Goal: Transaction & Acquisition: Purchase product/service

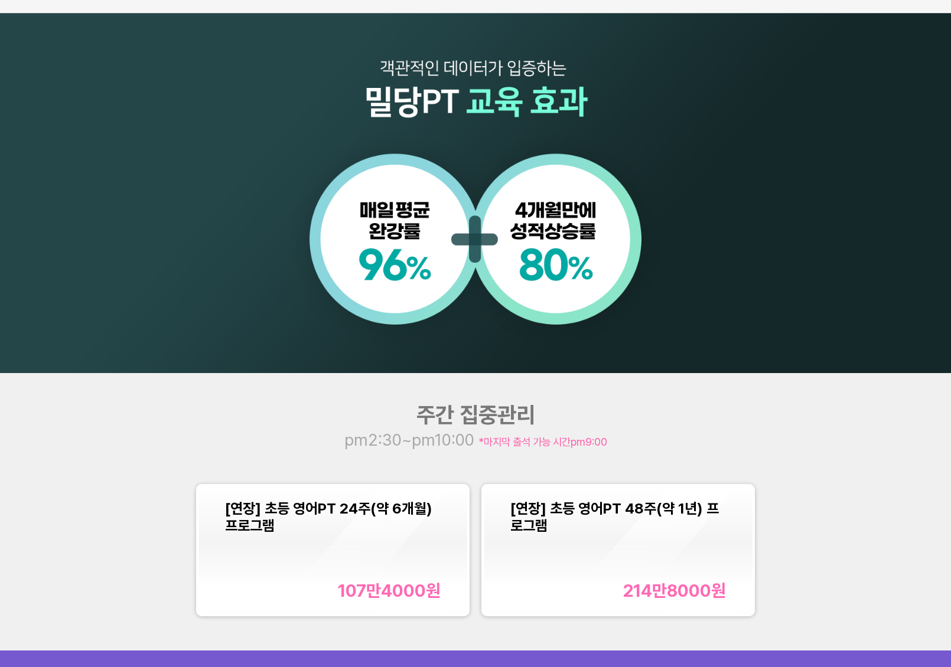
scroll to position [1215, 0]
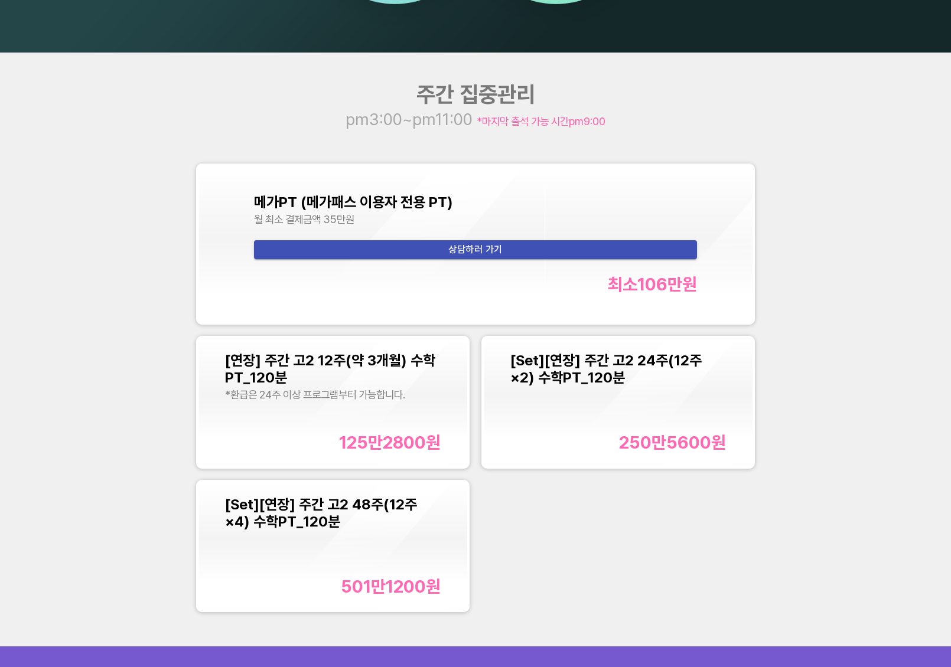
scroll to position [1220, 0]
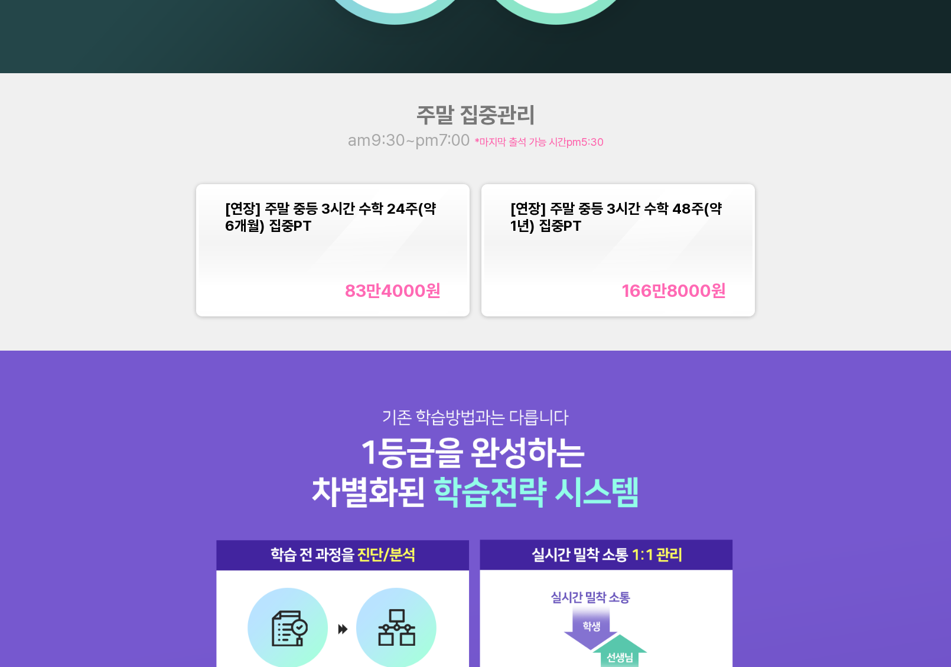
scroll to position [1223, 0]
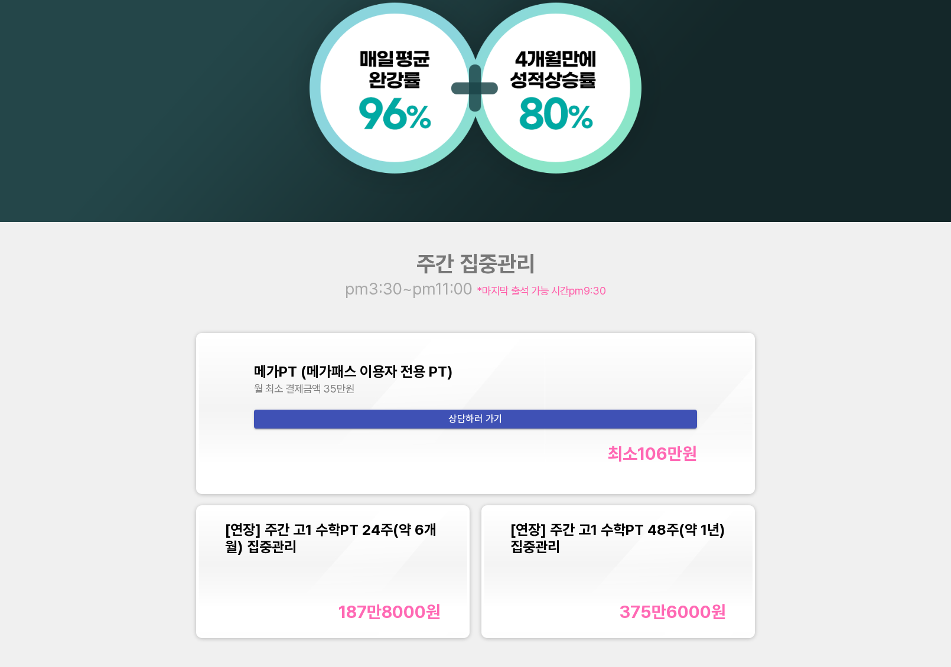
scroll to position [1046, 0]
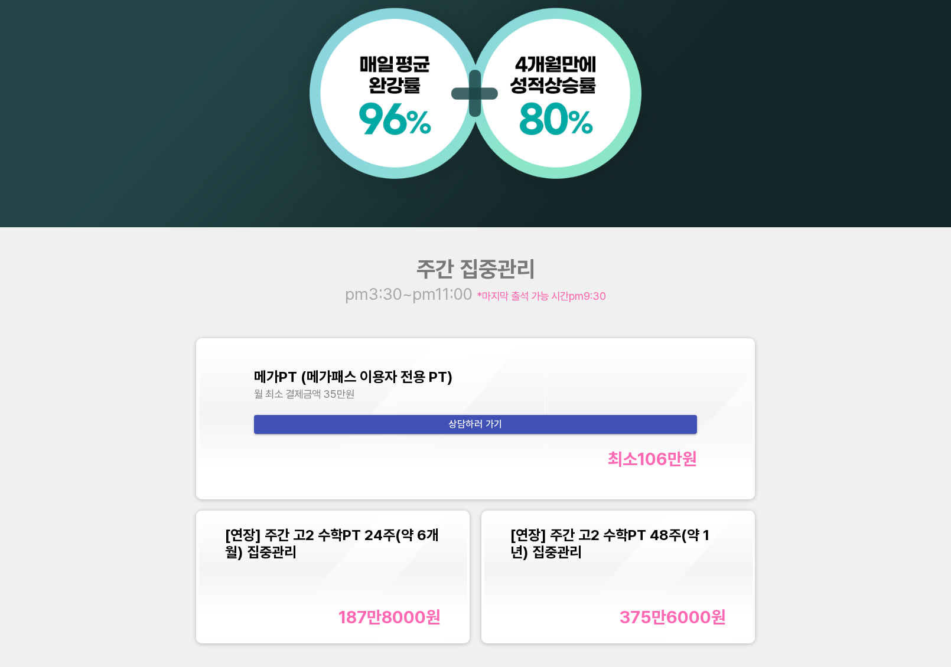
scroll to position [1063, 0]
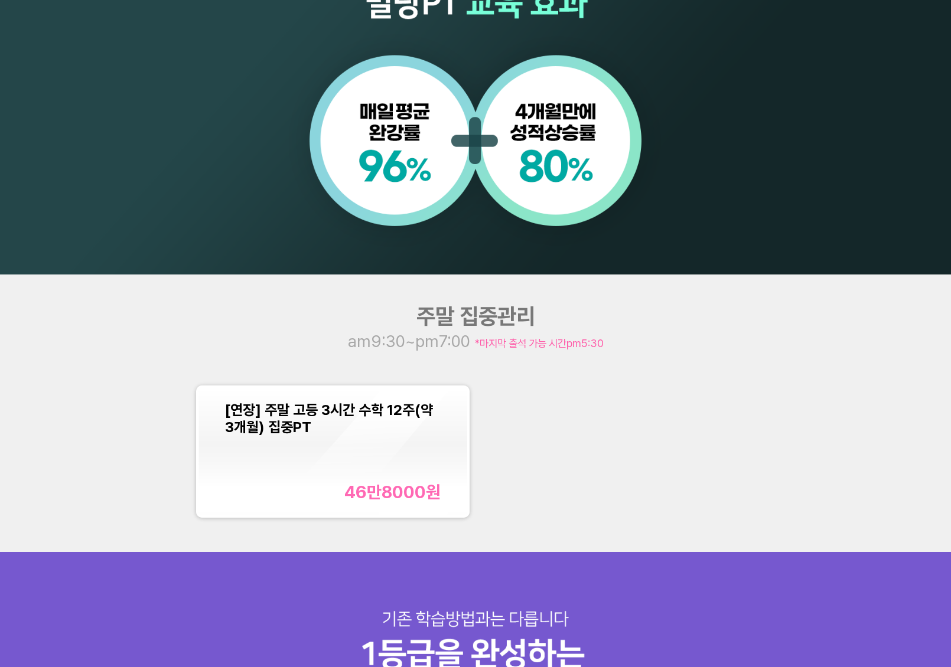
scroll to position [994, 0]
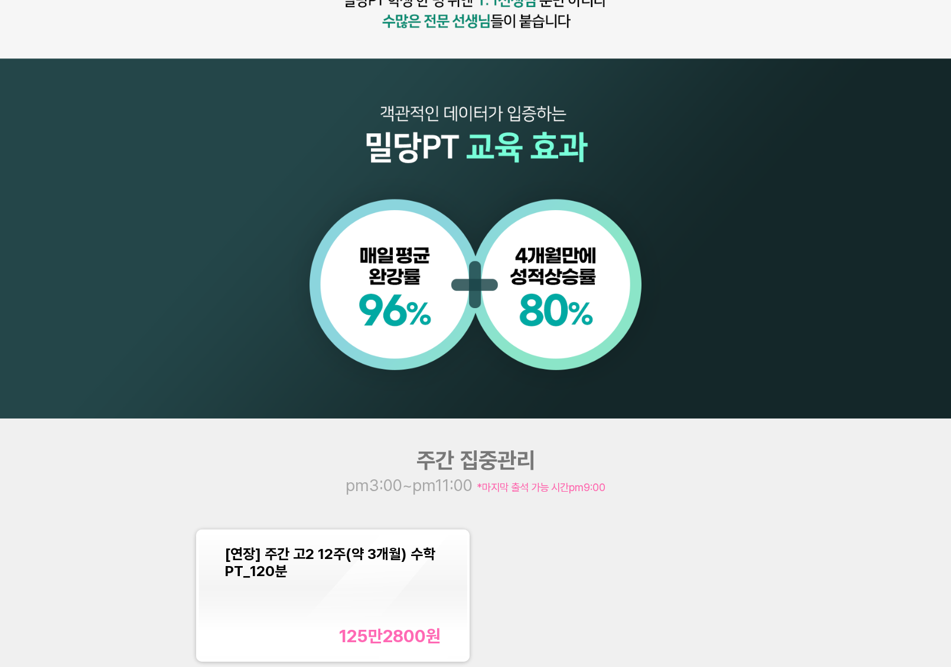
scroll to position [851, 0]
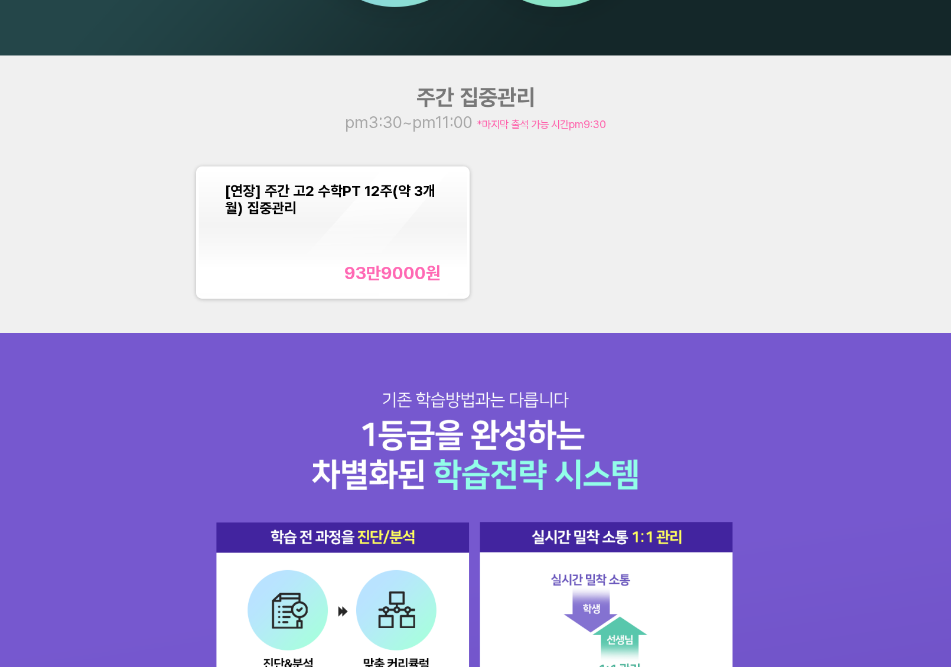
scroll to position [1214, 0]
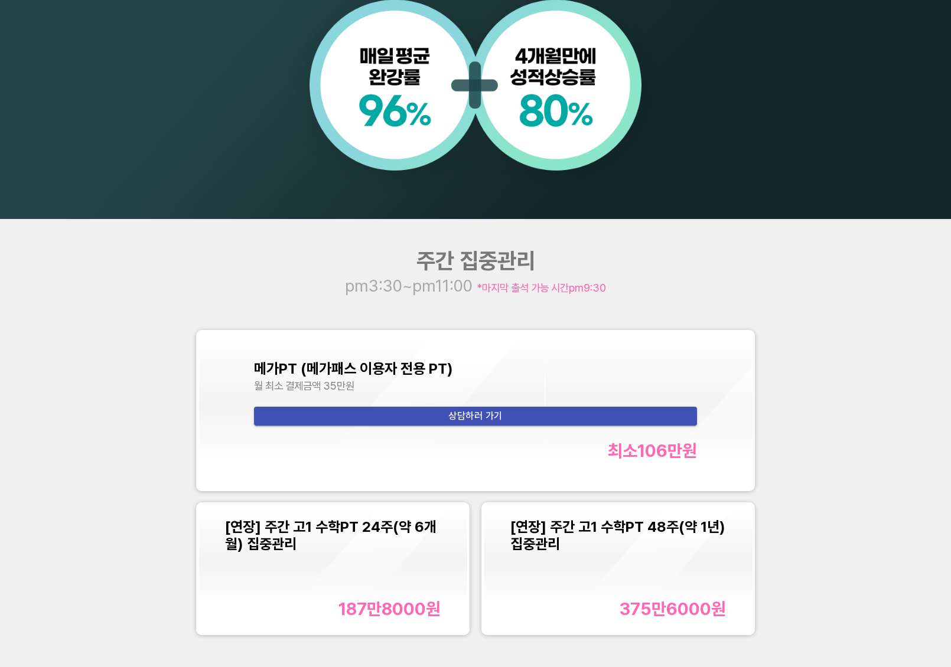
scroll to position [1060, 0]
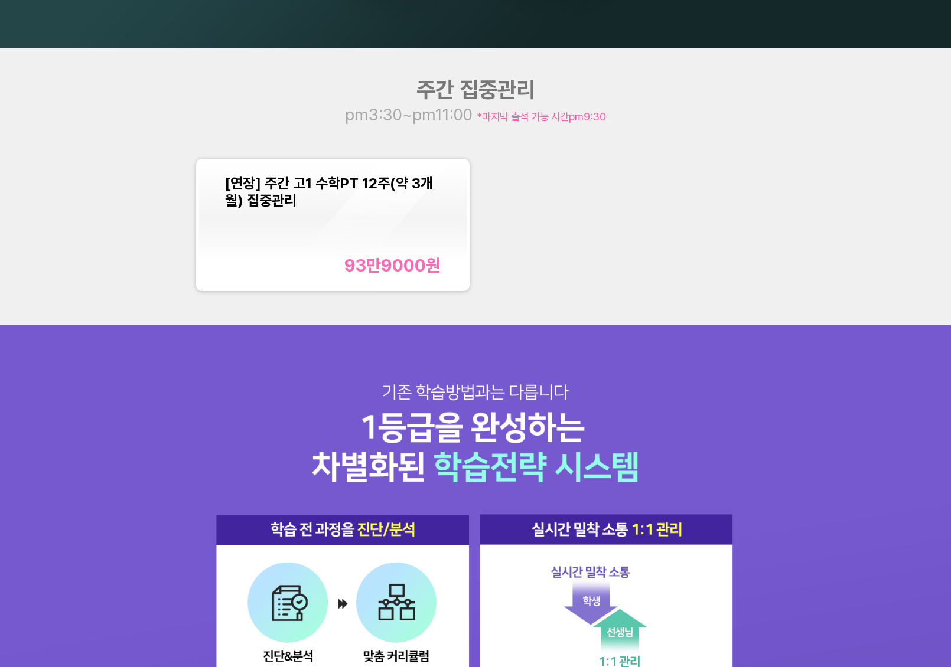
scroll to position [1248, 0]
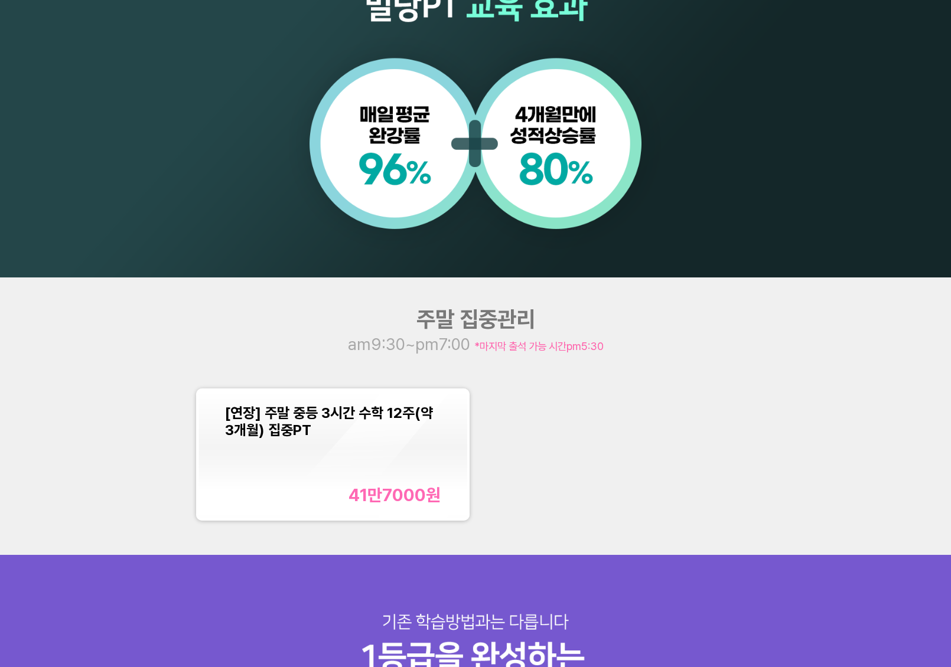
scroll to position [992, 0]
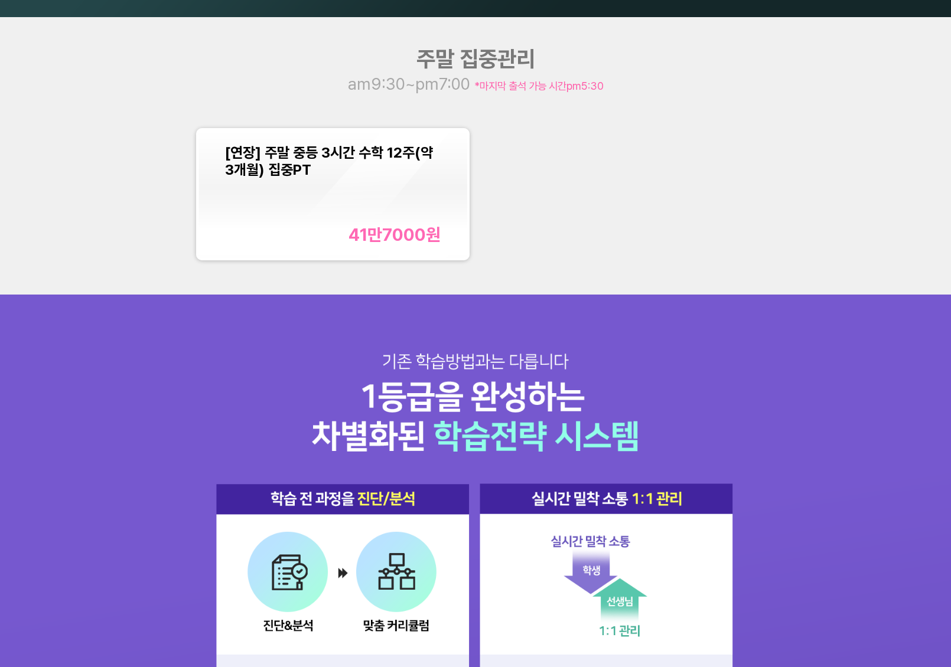
scroll to position [1265, 0]
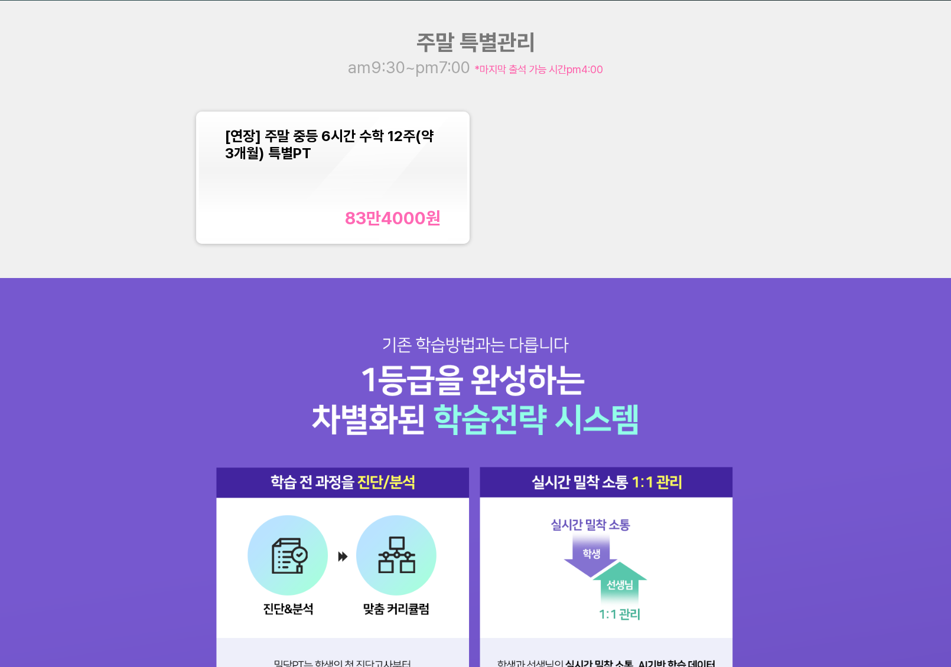
scroll to position [1265, 0]
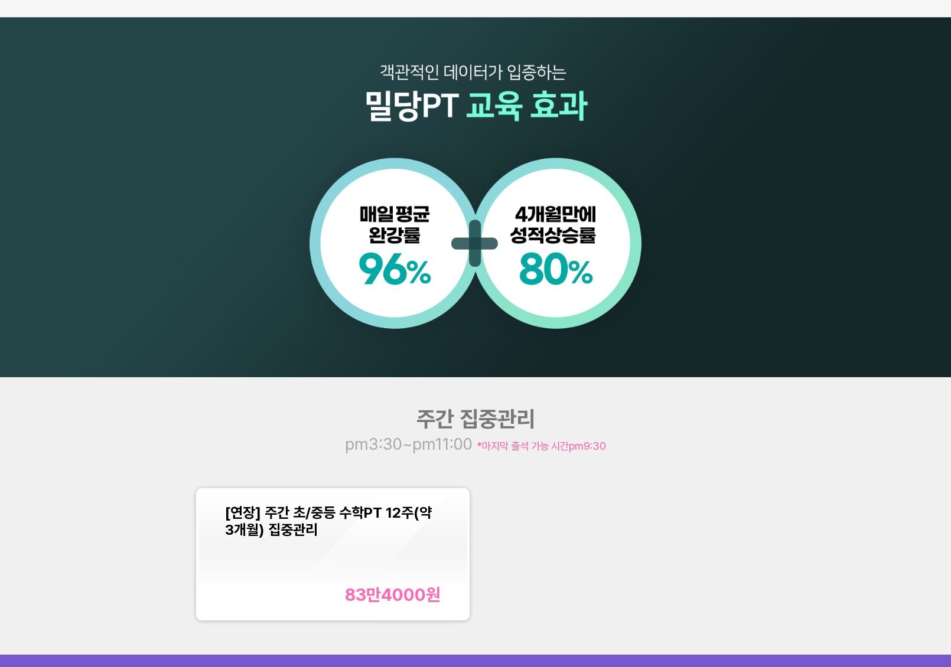
scroll to position [946, 0]
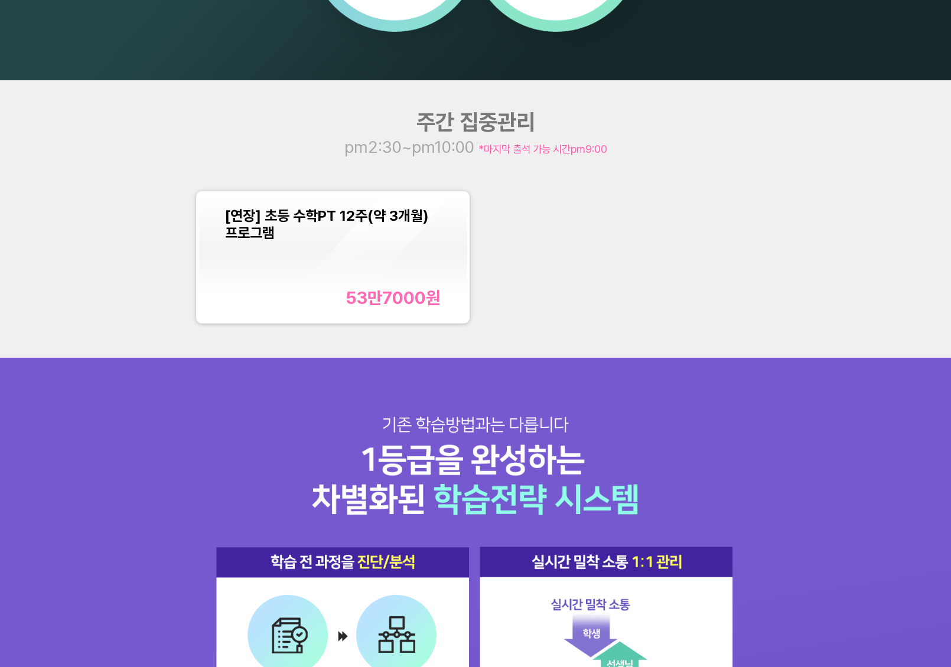
scroll to position [1187, 0]
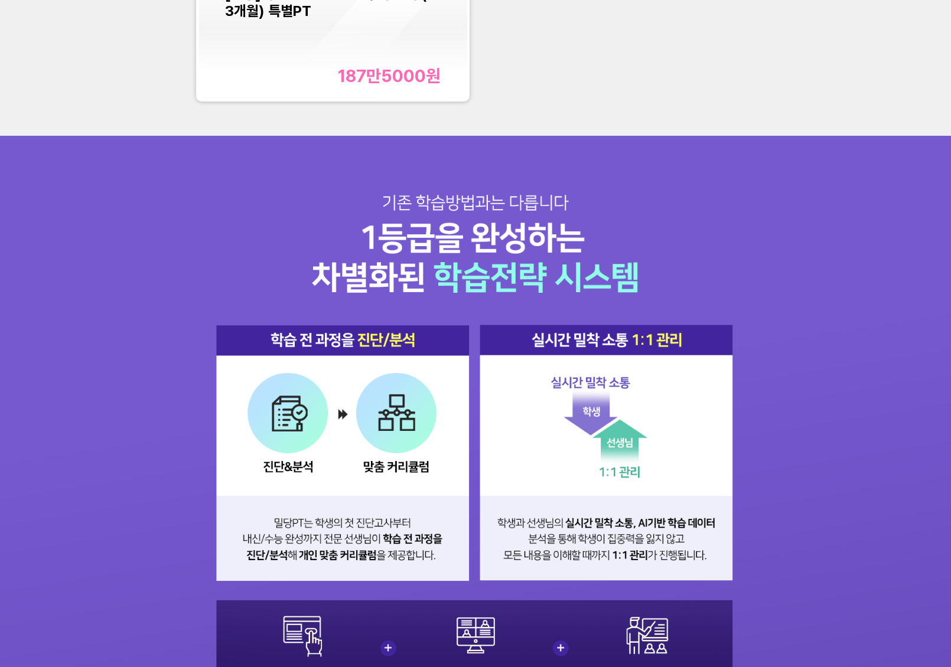
scroll to position [1200, 0]
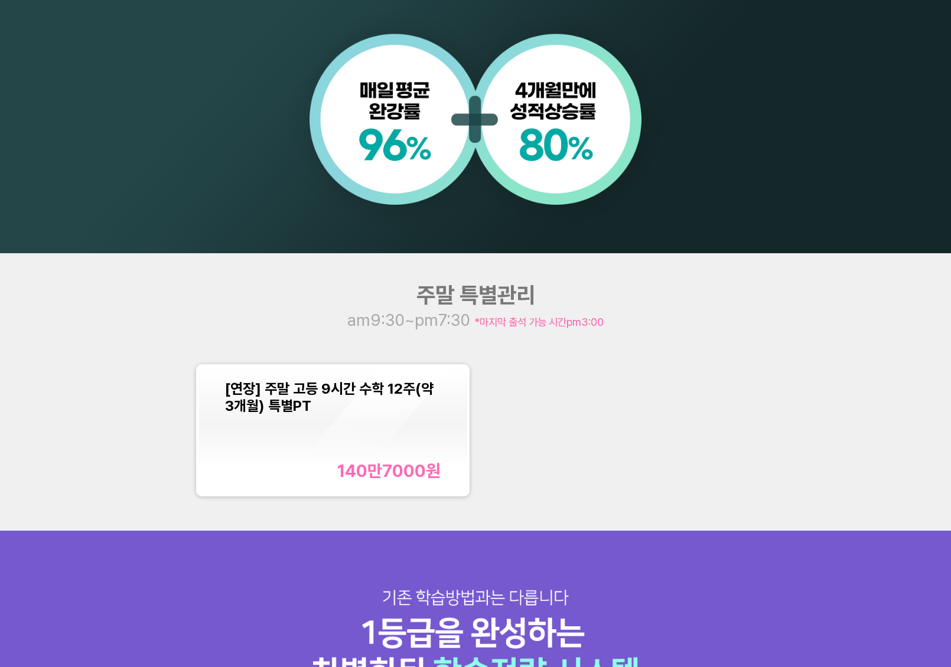
scroll to position [1011, 0]
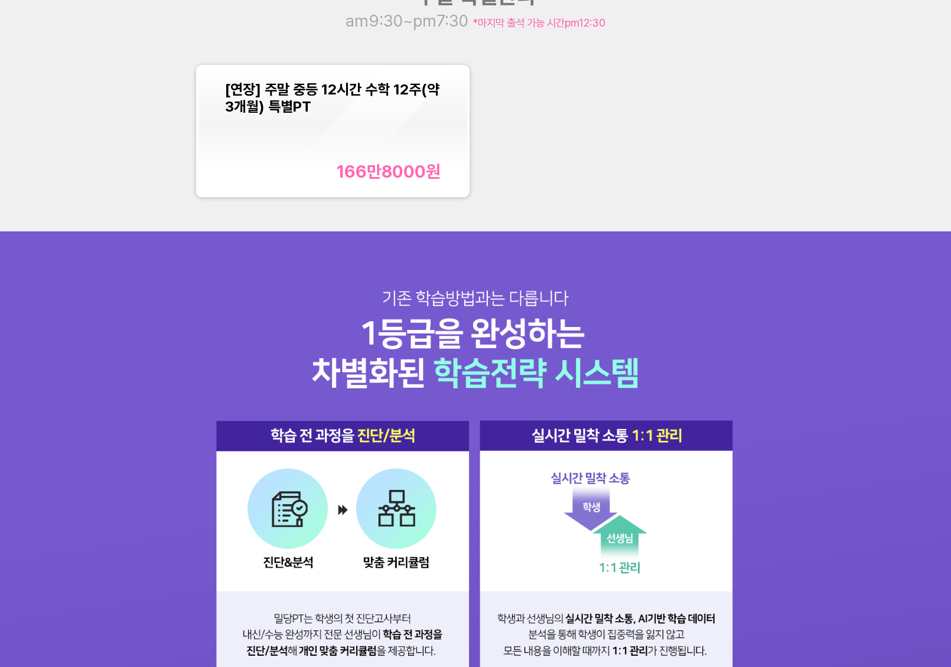
scroll to position [1306, 0]
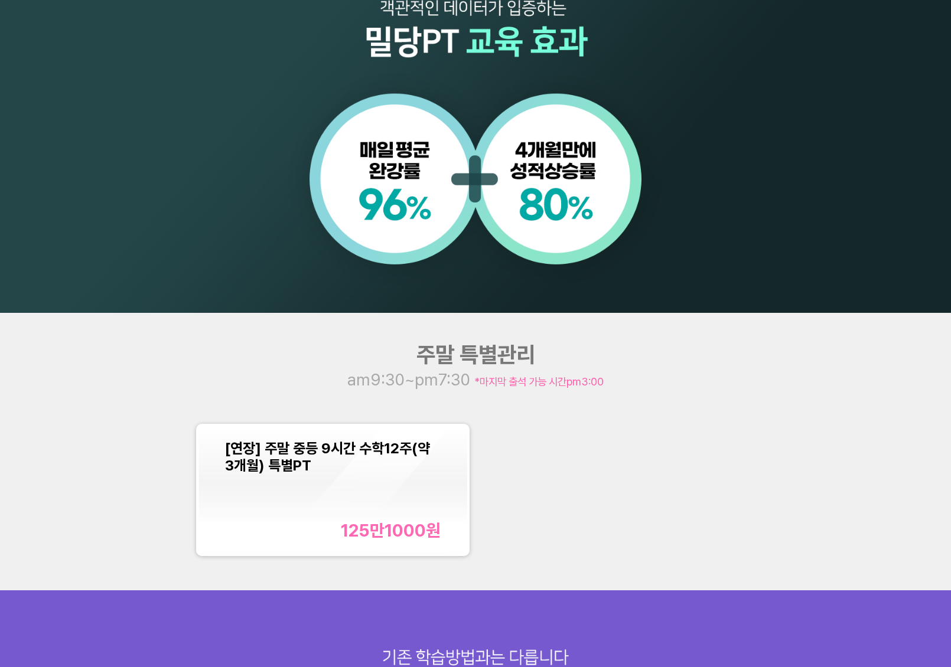
scroll to position [953, 0]
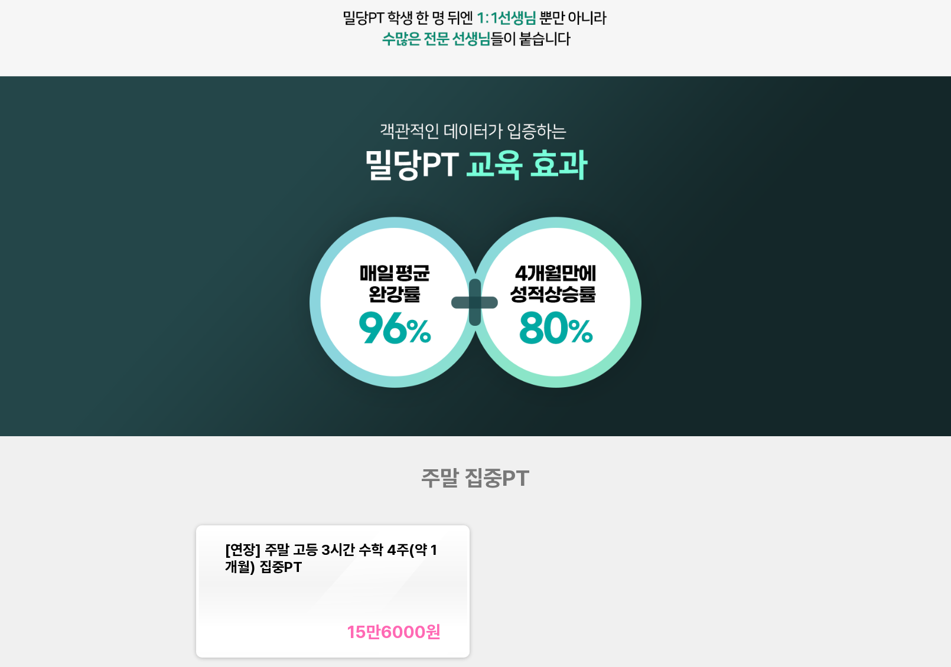
scroll to position [1082, 0]
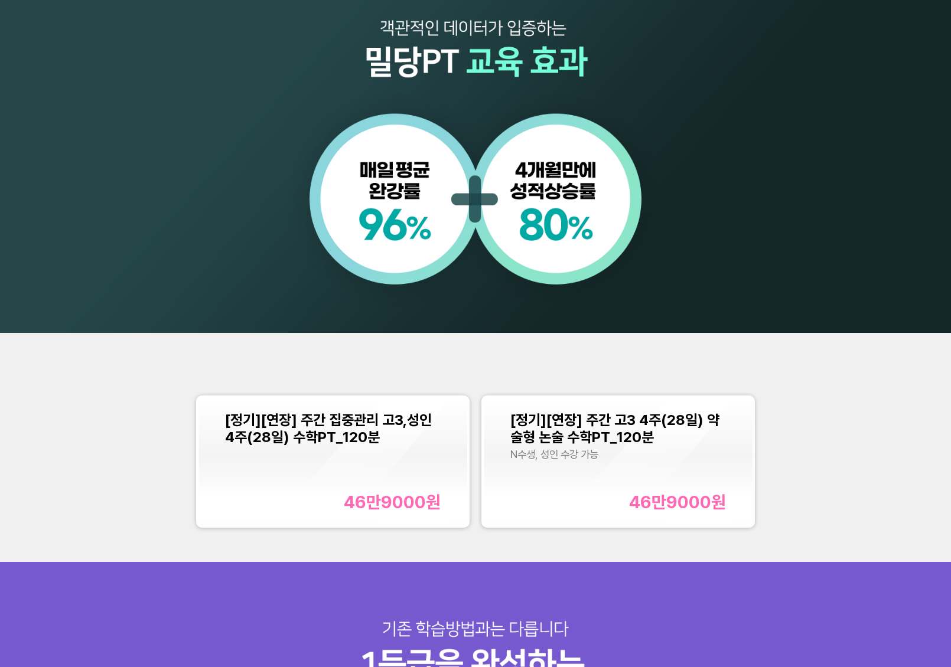
scroll to position [921, 0]
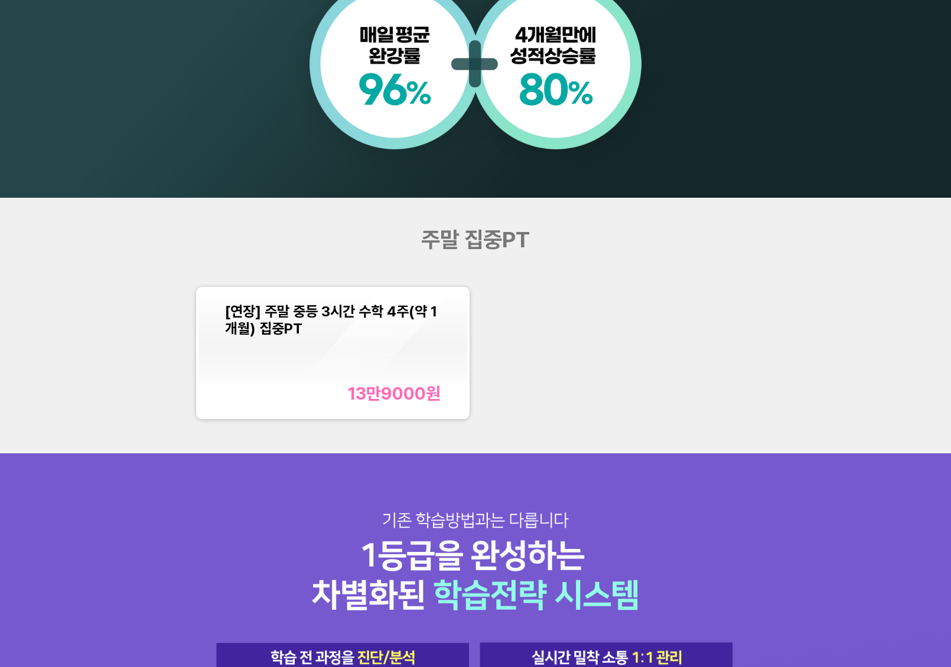
scroll to position [1066, 0]
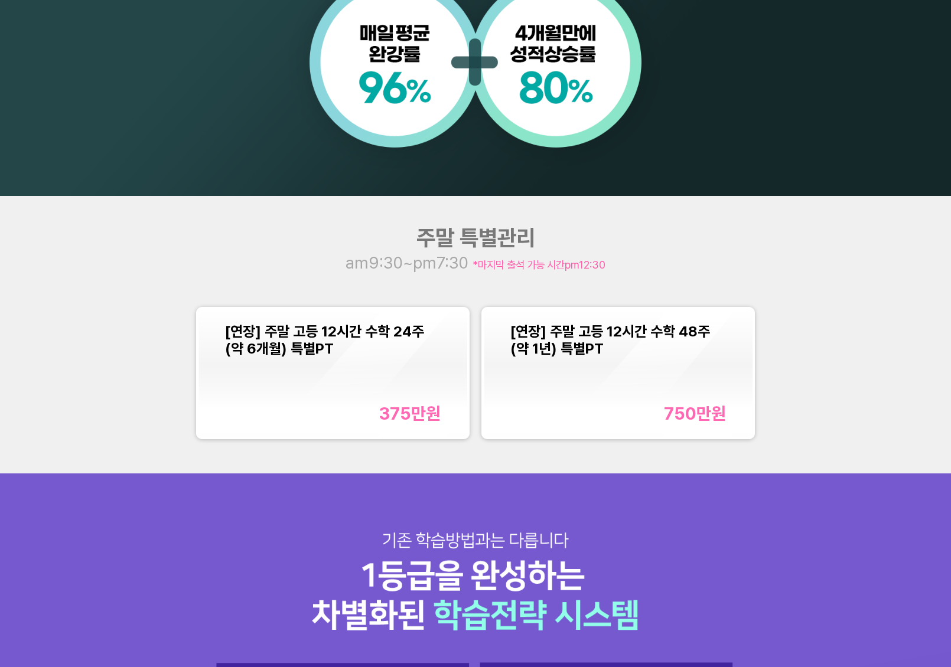
scroll to position [1085, 0]
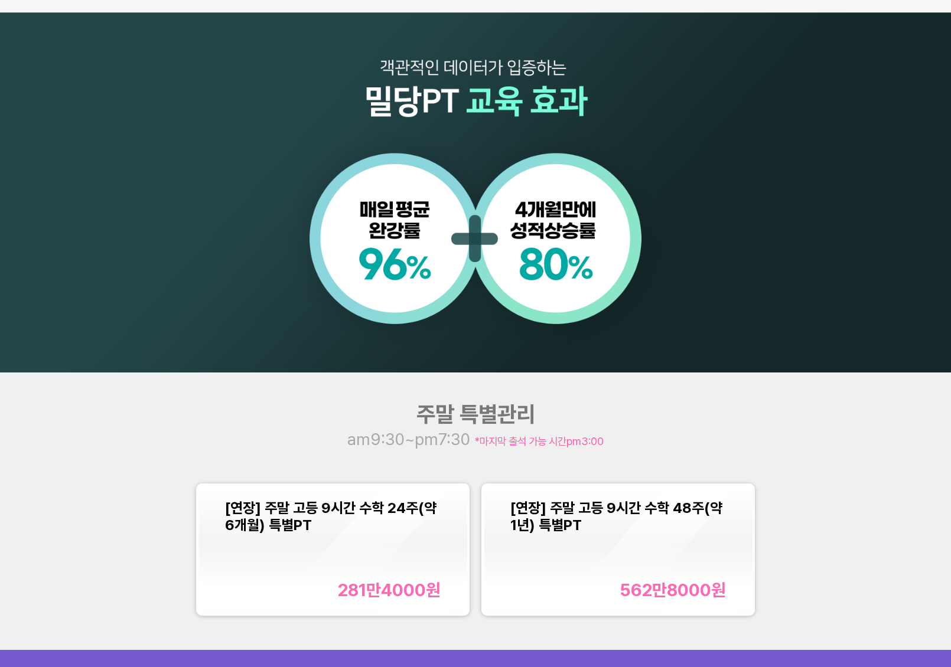
scroll to position [899, 0]
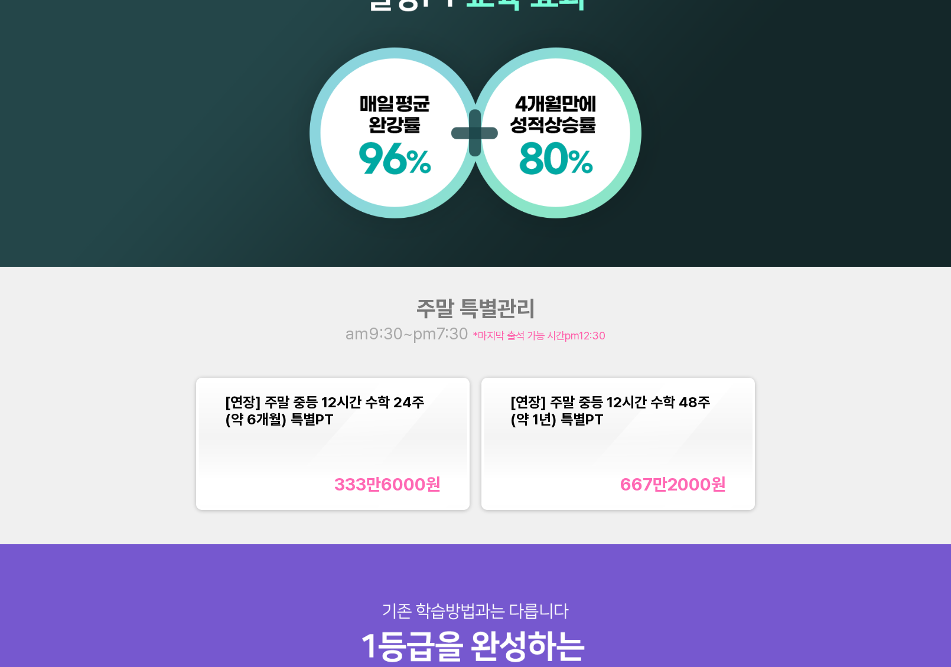
scroll to position [1014, 0]
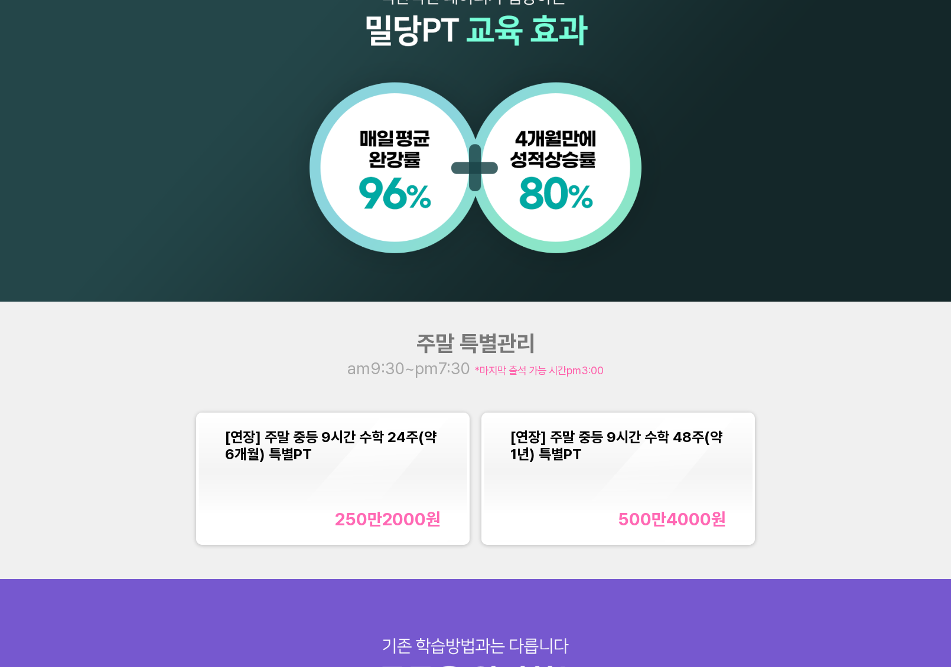
scroll to position [970, 0]
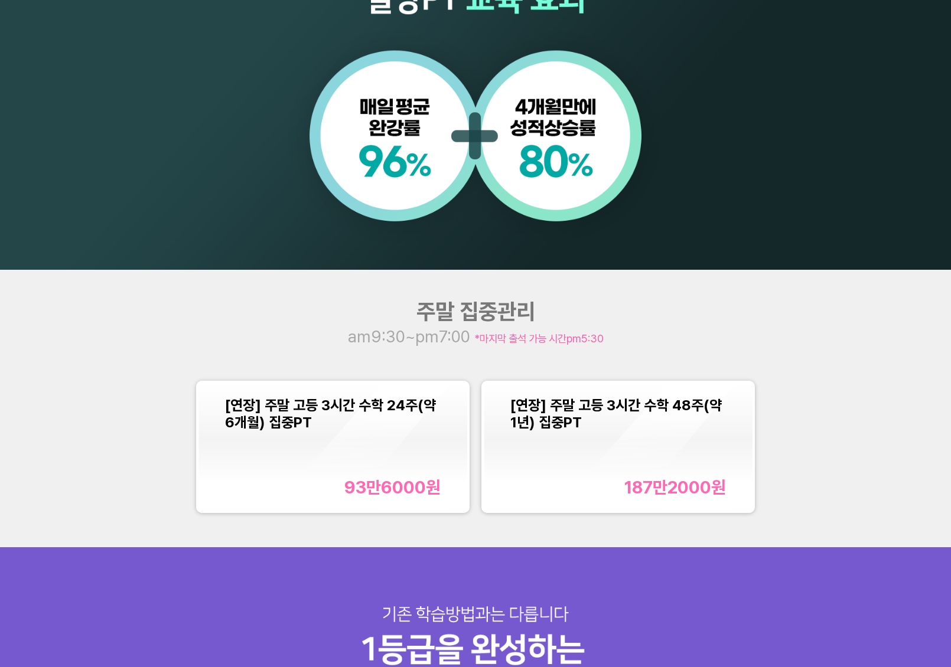
scroll to position [1075, 0]
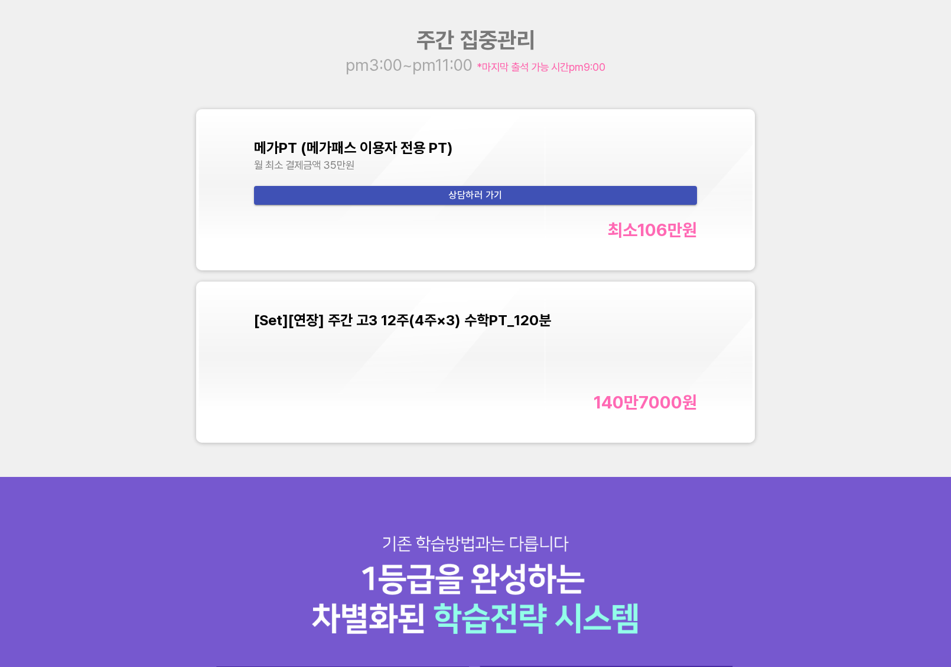
scroll to position [4205, 0]
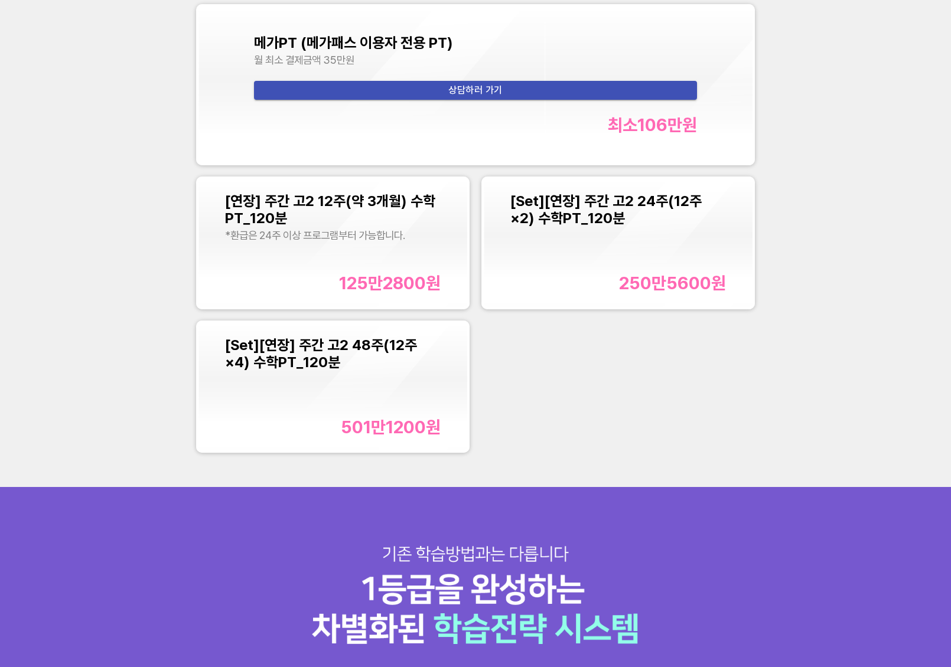
scroll to position [1494, 0]
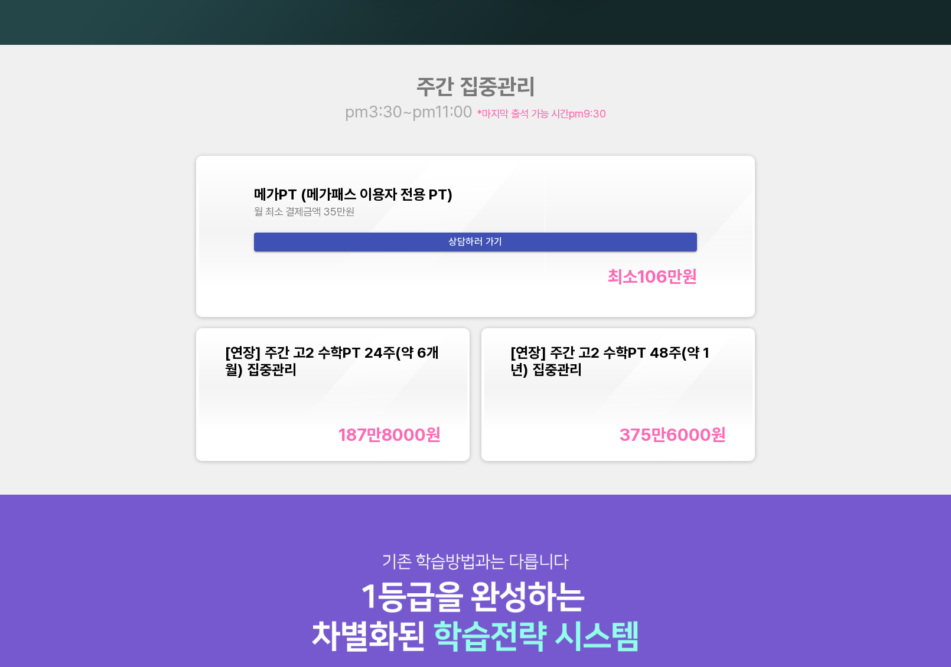
scroll to position [1090, 0]
